Goal: Task Accomplishment & Management: Use online tool/utility

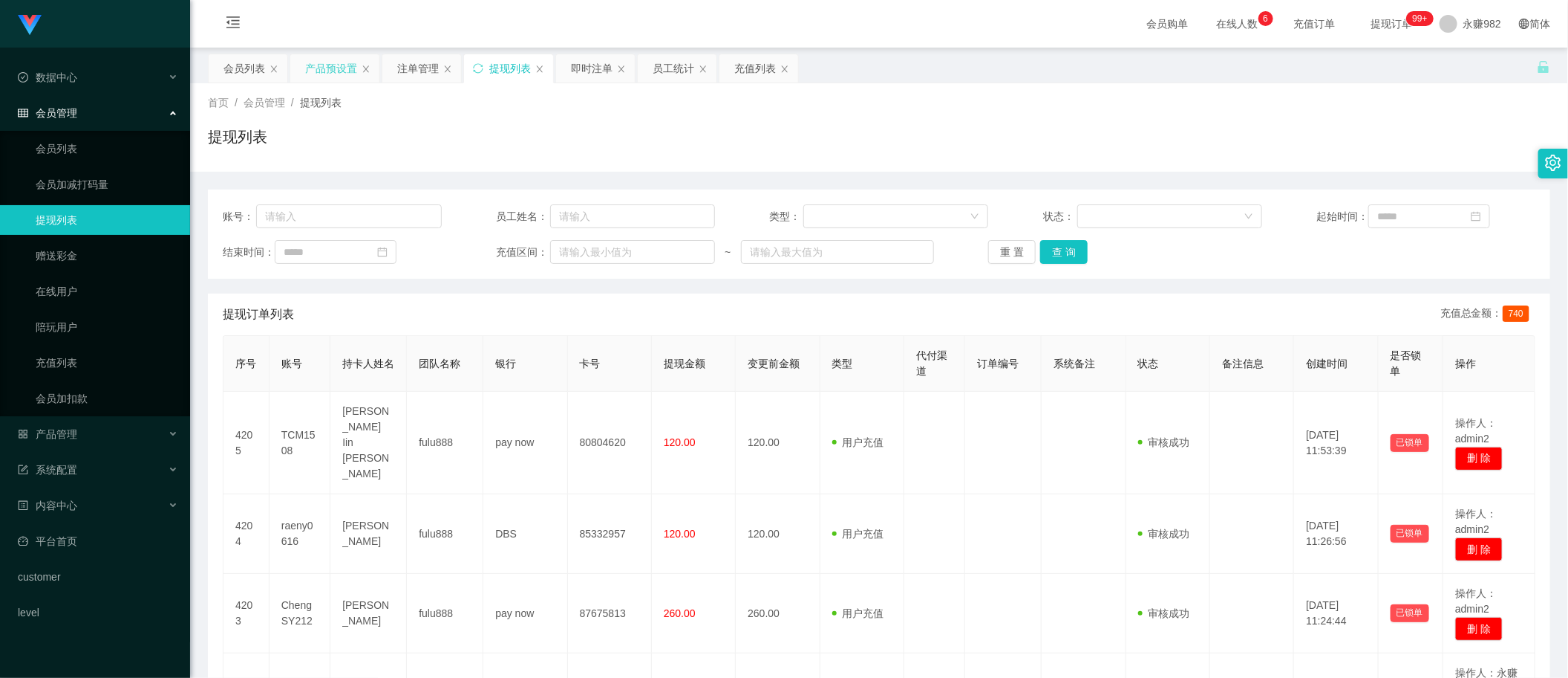
click at [331, 70] on div "产品预设置" at bounding box center [332, 68] width 52 height 29
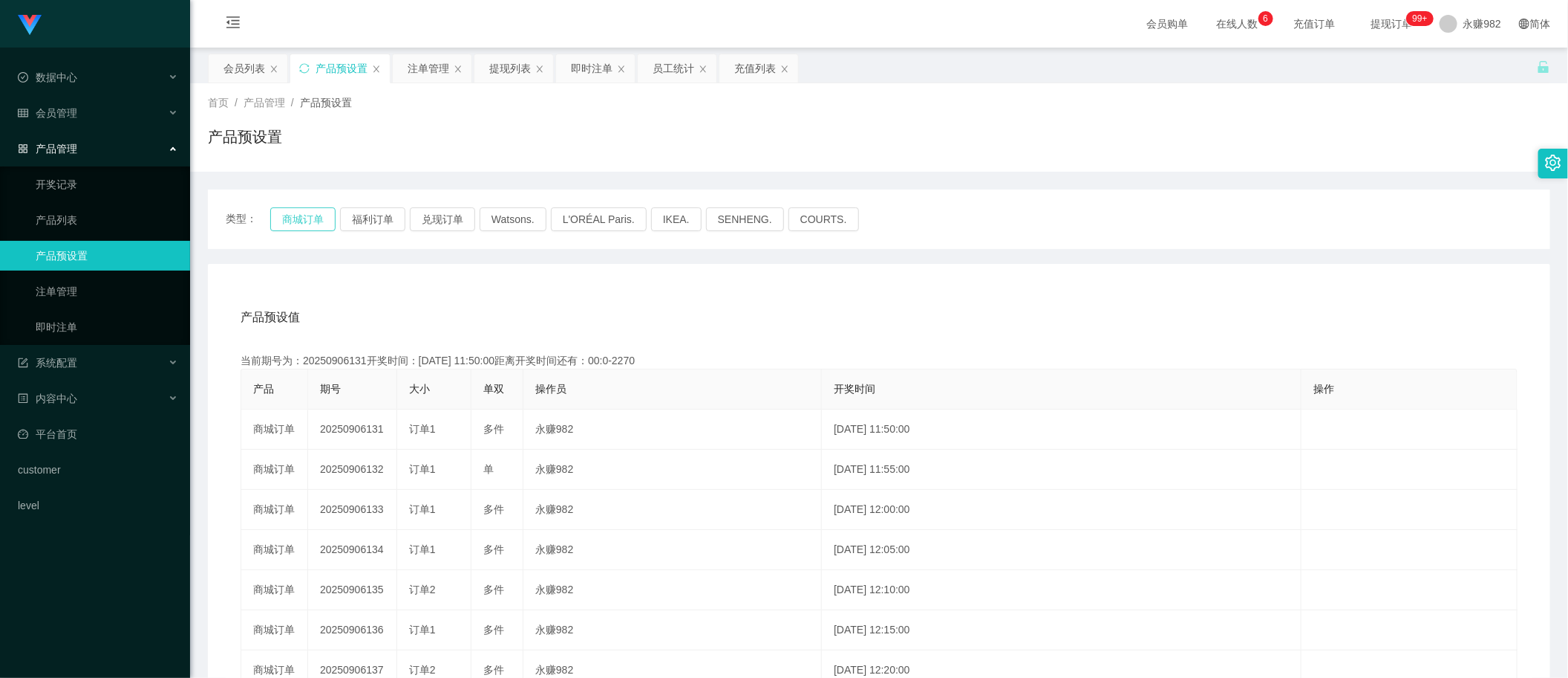
click at [313, 213] on button "商城订单" at bounding box center [302, 219] width 66 height 24
click at [376, 217] on button "福利订单" at bounding box center [373, 219] width 66 height 24
click at [336, 303] on div "产品预设值 添加期号" at bounding box center [879, 317] width 1278 height 42
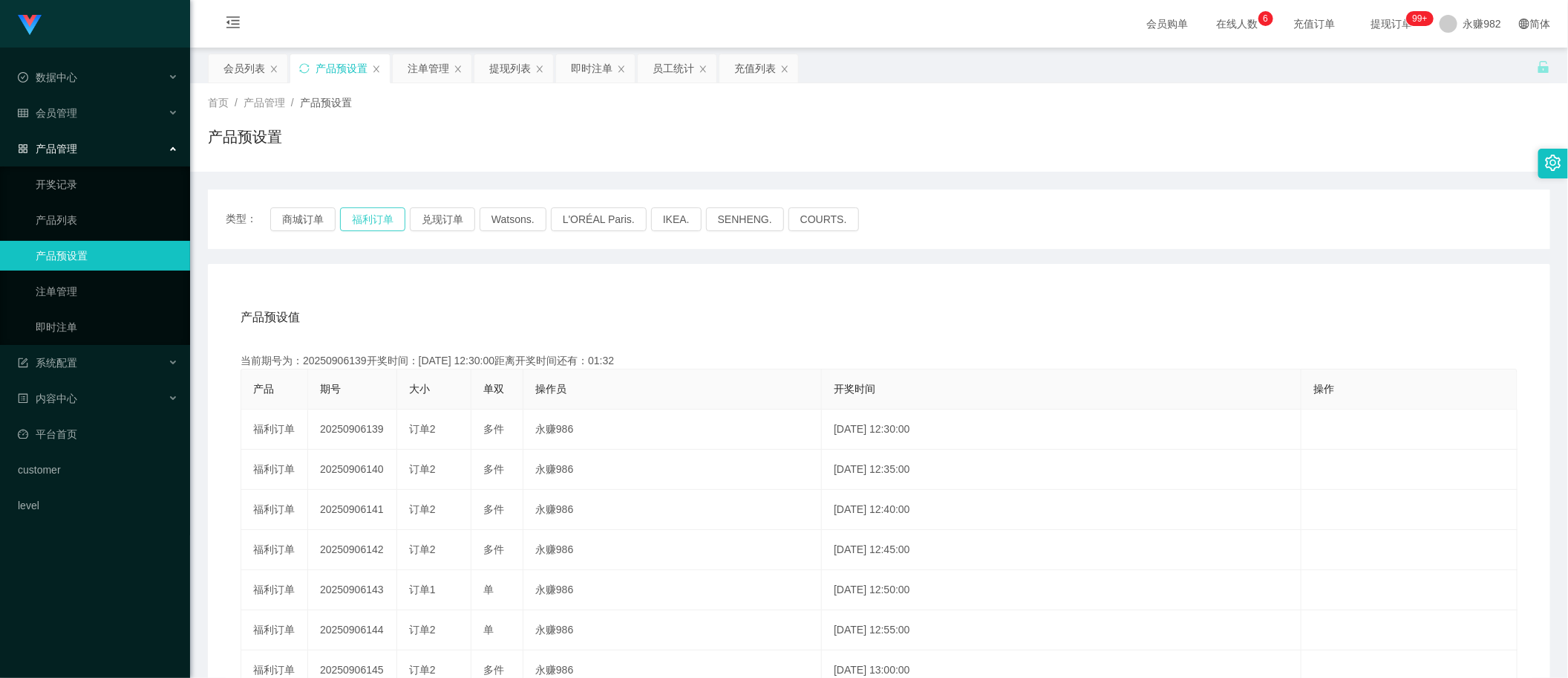
click at [369, 216] on button "福利订单" at bounding box center [373, 219] width 66 height 24
click at [421, 66] on div "注单管理" at bounding box center [428, 68] width 42 height 29
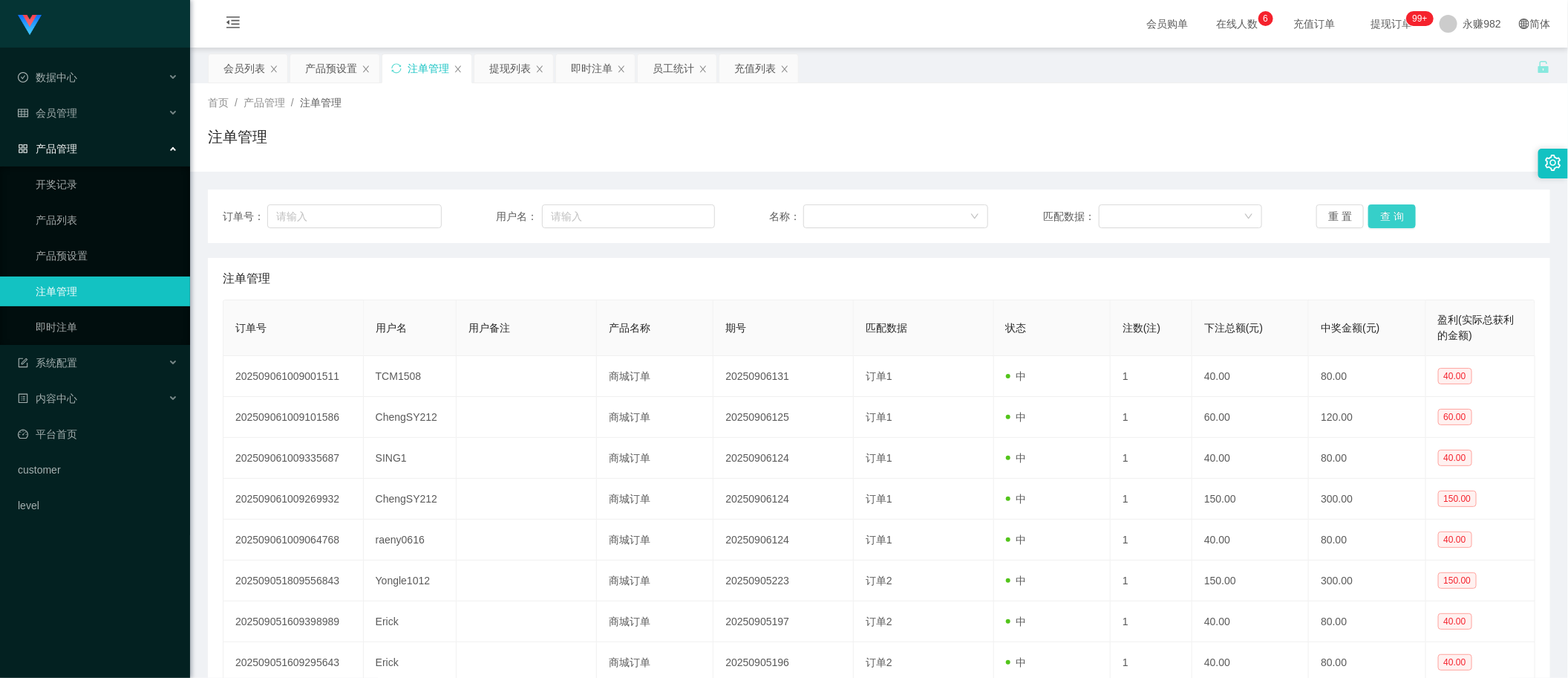
click at [1398, 218] on button "查 询" at bounding box center [1392, 216] width 47 height 24
click at [1374, 210] on button "查 询" at bounding box center [1392, 216] width 47 height 24
click at [1373, 205] on button "查 询" at bounding box center [1392, 216] width 47 height 24
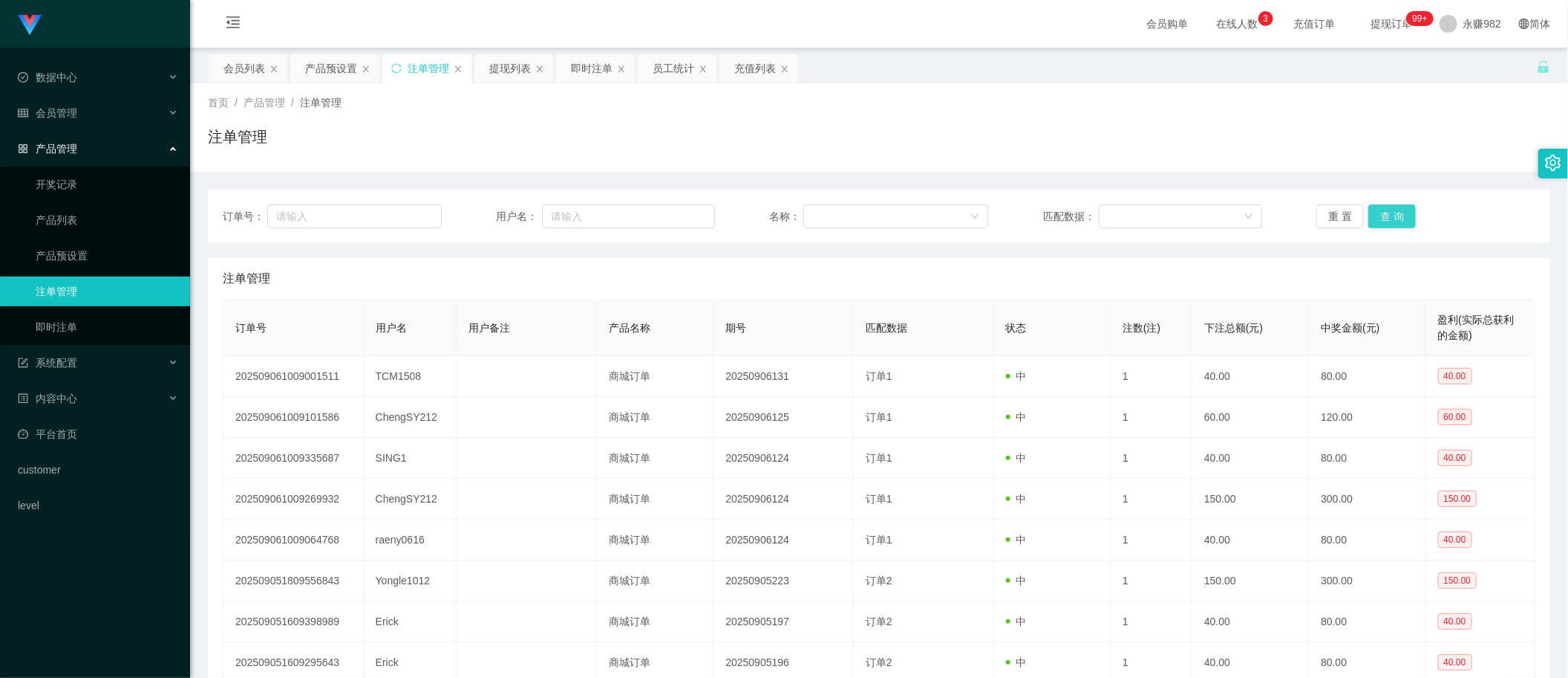
click at [1385, 214] on button "查 询" at bounding box center [1392, 216] width 47 height 24
click at [1380, 215] on button "查 询" at bounding box center [1392, 216] width 47 height 24
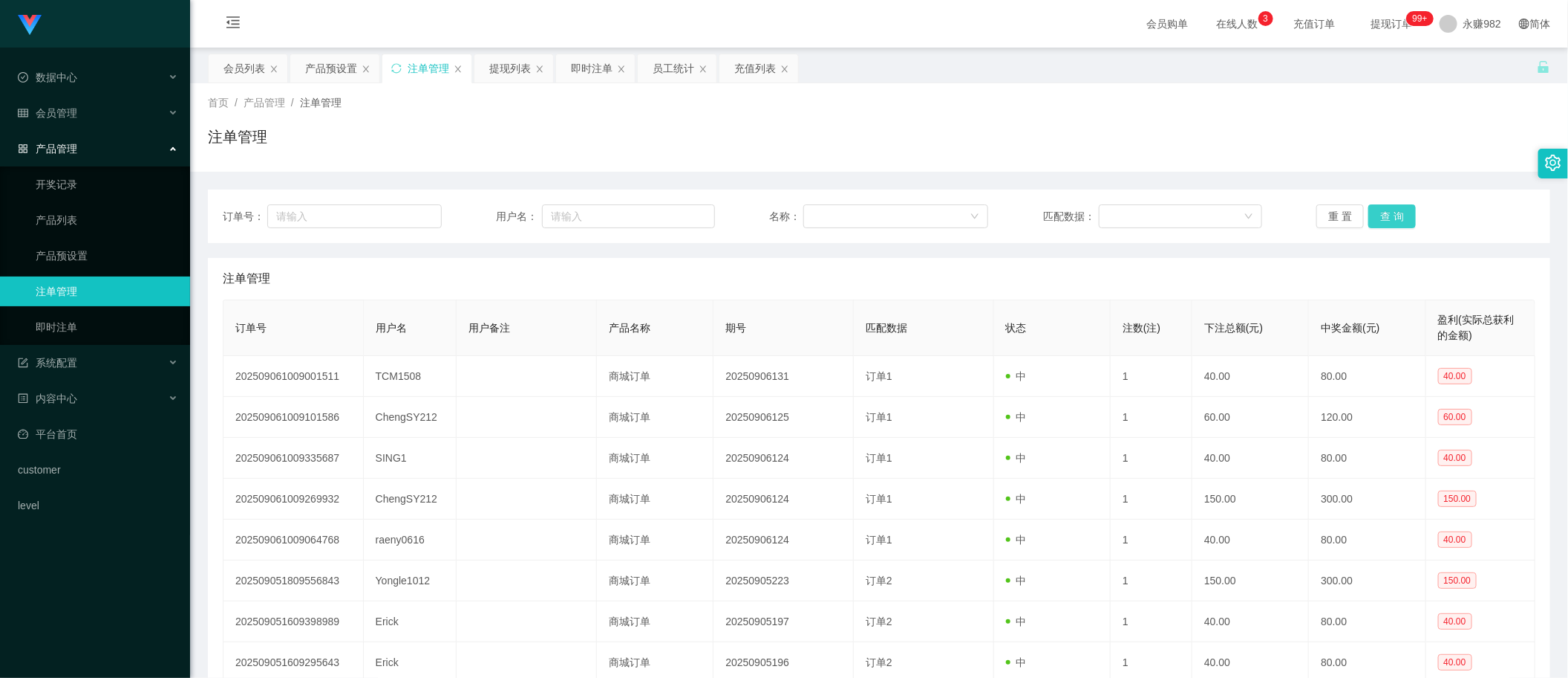
click at [1380, 215] on button "查 询" at bounding box center [1392, 216] width 47 height 24
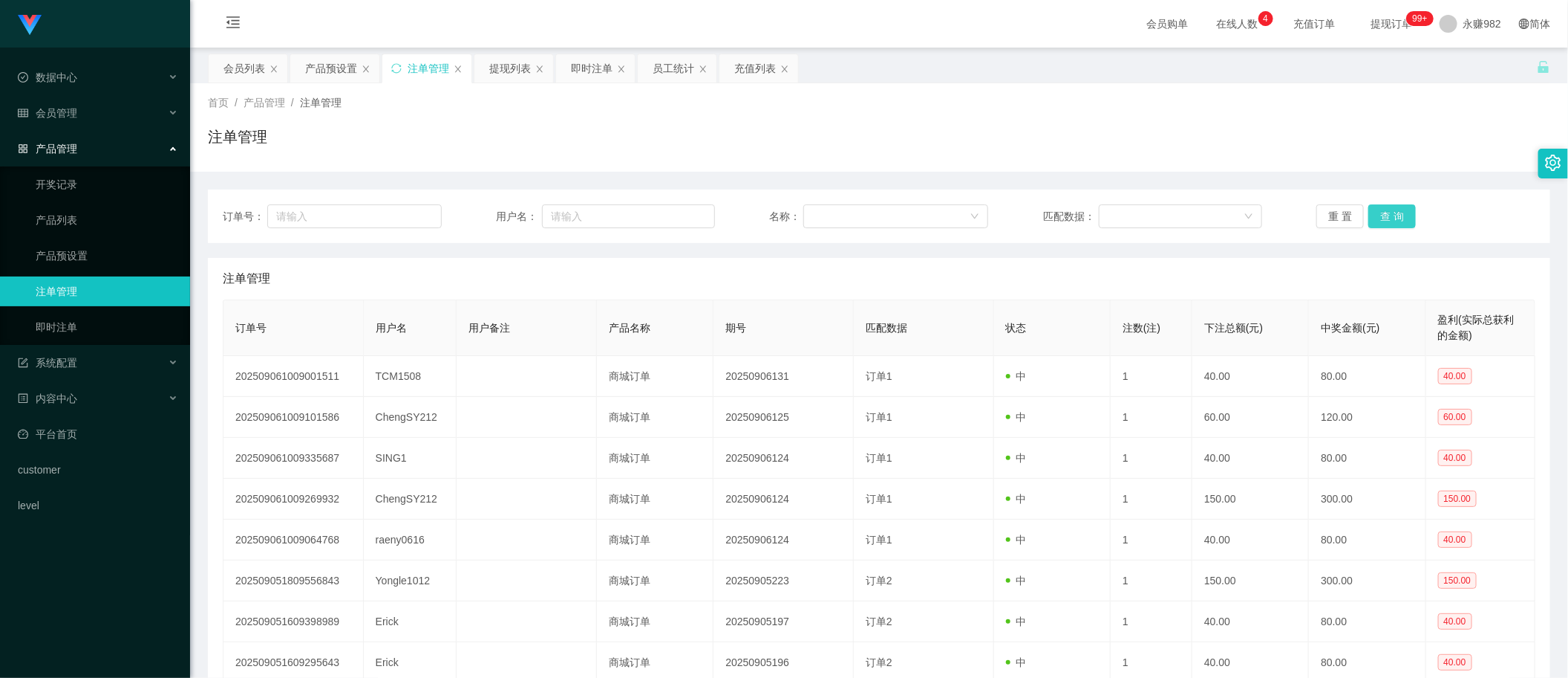
click at [1380, 215] on button "查 询" at bounding box center [1392, 216] width 47 height 24
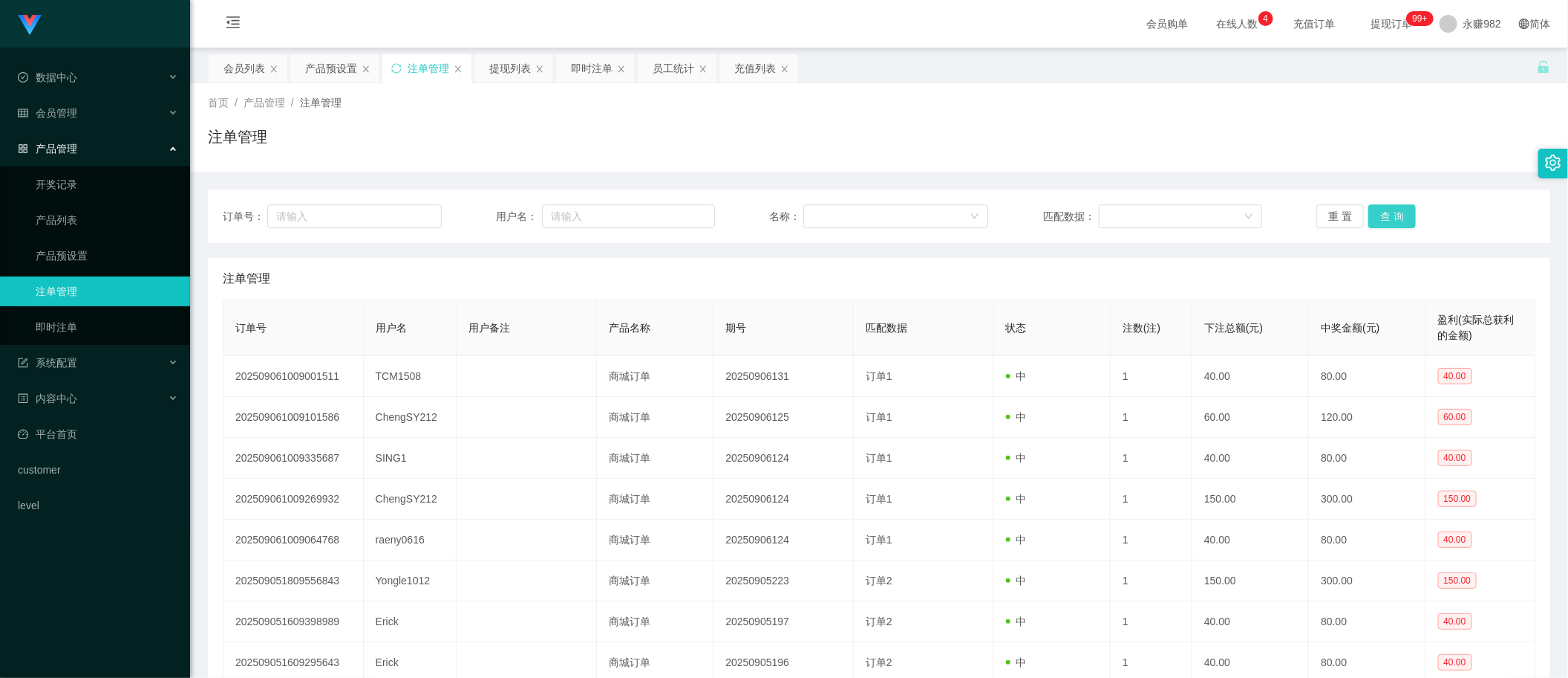
click at [1380, 215] on button "查 询" at bounding box center [1392, 216] width 47 height 24
click at [340, 79] on div "产品预设置" at bounding box center [332, 68] width 52 height 29
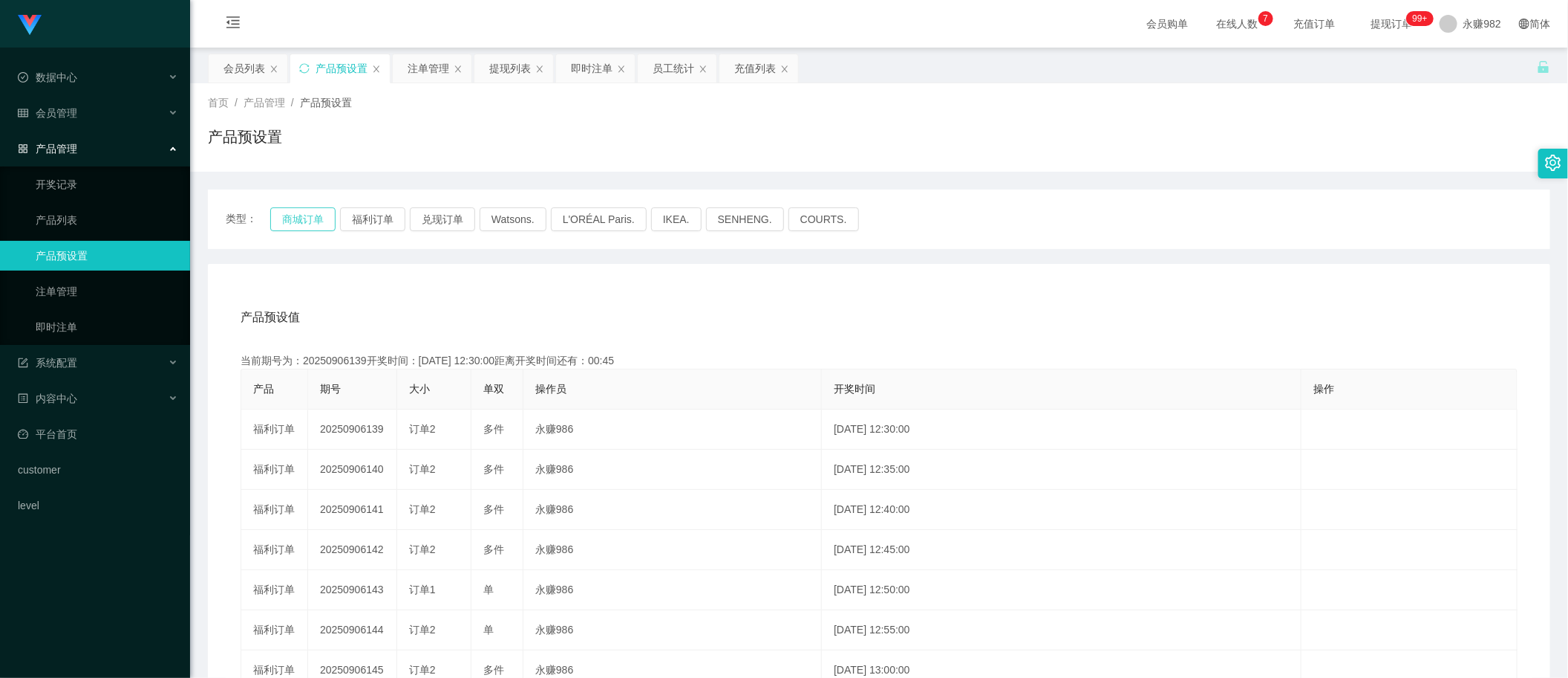
click at [313, 211] on button "商城订单" at bounding box center [302, 219] width 66 height 24
click at [368, 215] on button "福利订单" at bounding box center [373, 219] width 66 height 24
click at [435, 70] on div "注单管理" at bounding box center [428, 68] width 42 height 29
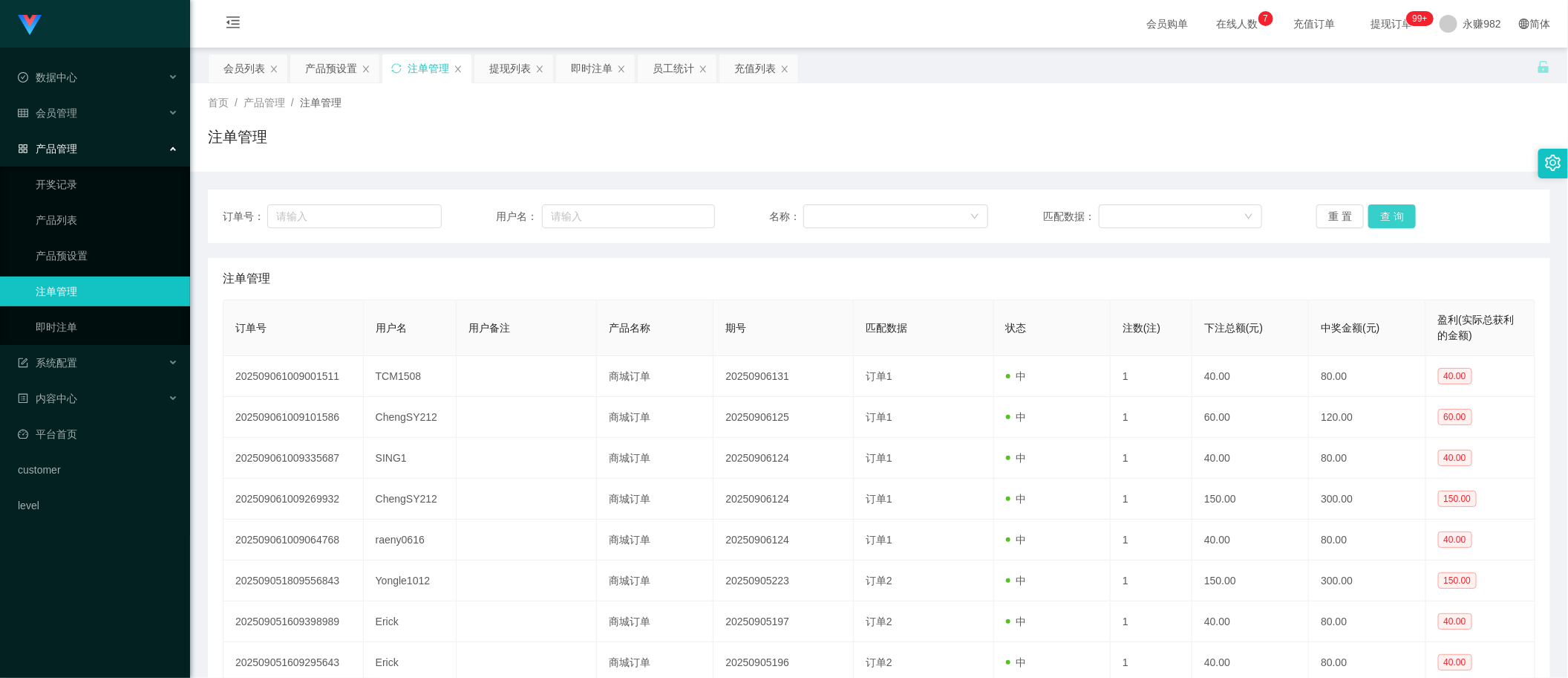
click at [1372, 212] on button "查 询" at bounding box center [1392, 216] width 47 height 24
click at [1393, 209] on button "查 询" at bounding box center [1392, 216] width 47 height 24
drag, startPoint x: 887, startPoint y: 120, endPoint x: 1053, endPoint y: 124, distance: 166.0
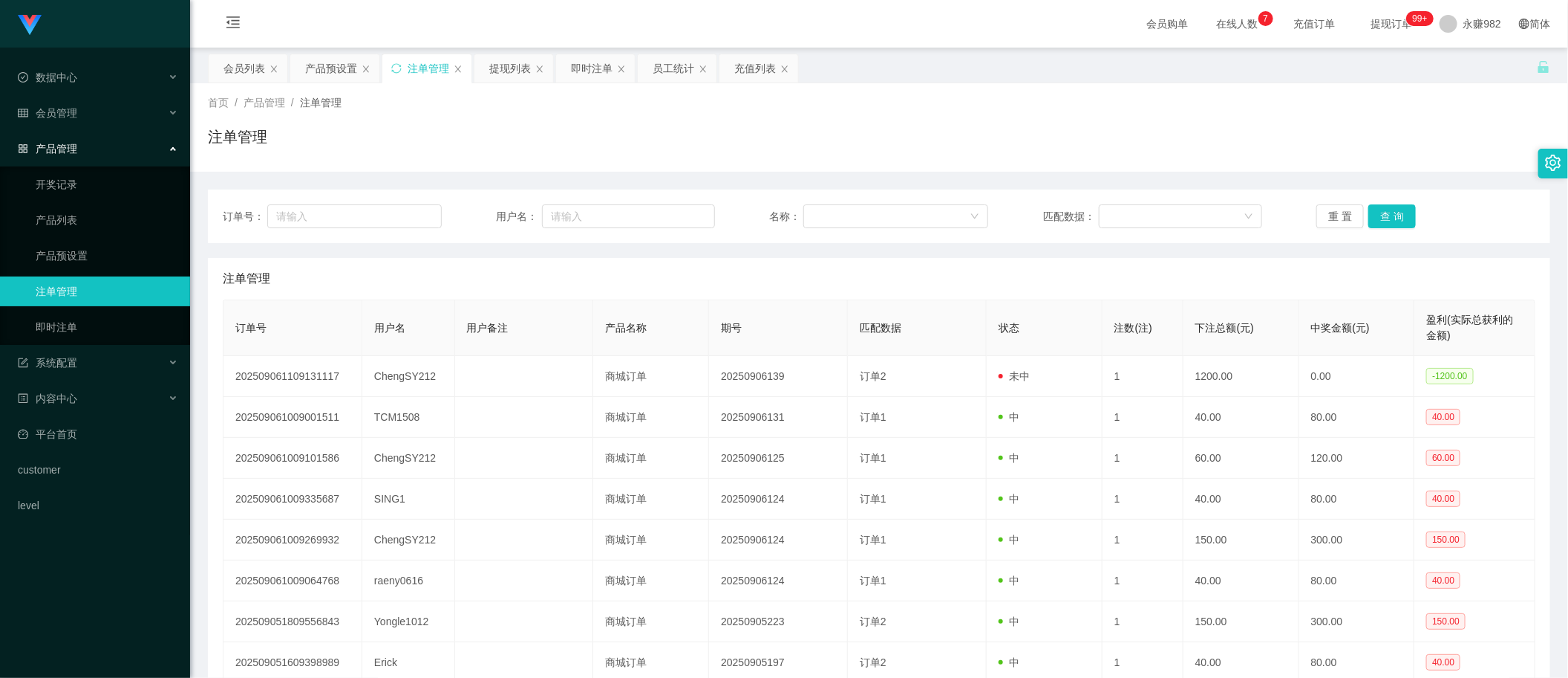
click at [887, 120] on div "首页 / 产品管理 / 注单管理 / 注单管理" at bounding box center [879, 128] width 1342 height 65
click at [1378, 211] on button "查 询" at bounding box center [1392, 216] width 47 height 24
